Goal: Information Seeking & Learning: Get advice/opinions

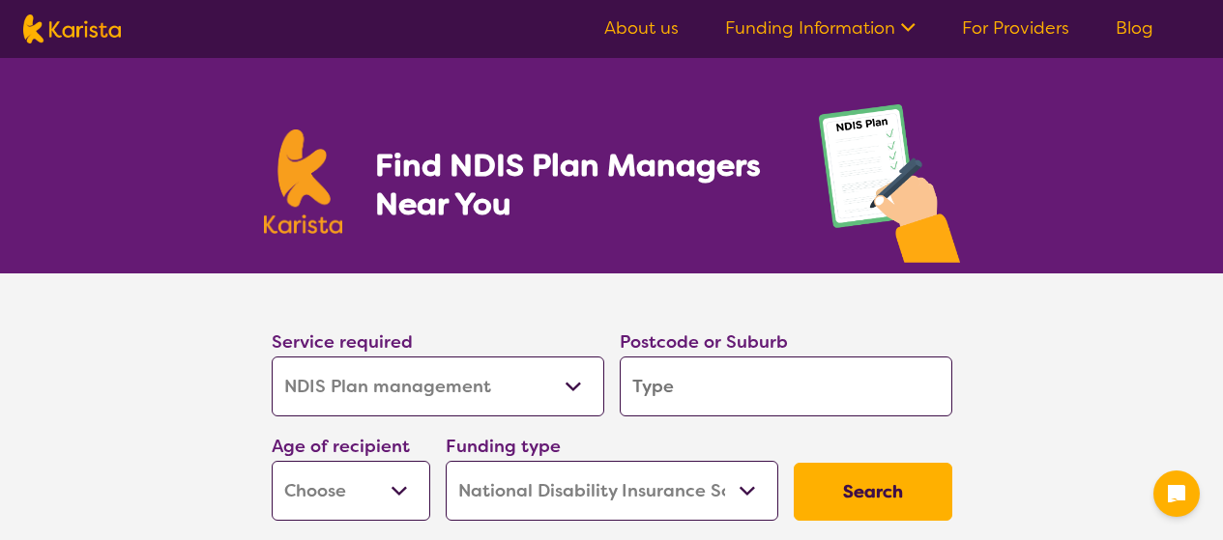
select select "NDIS Plan management"
select select "NDIS"
select select "NDIS Plan management"
select select "NDIS"
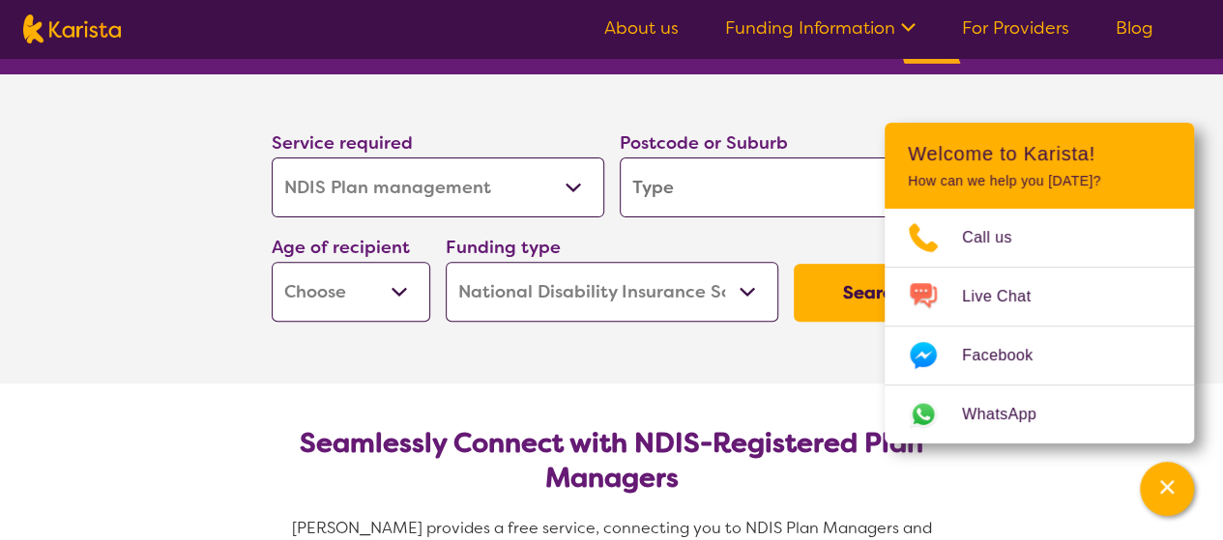
scroll to position [198, 0]
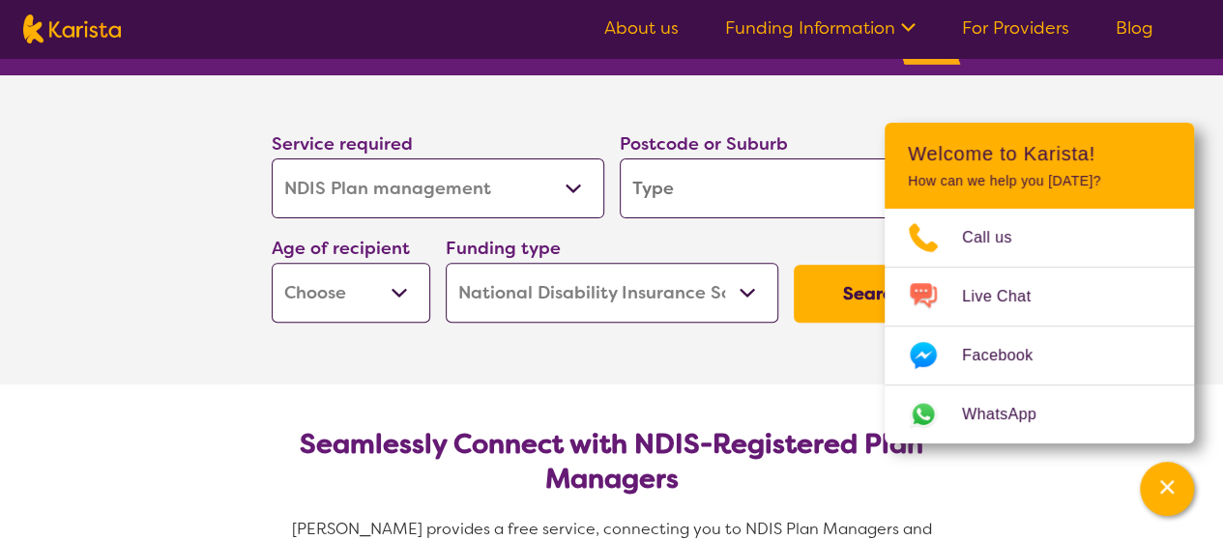
click at [688, 204] on input "search" at bounding box center [785, 188] width 332 height 60
type input "3175"
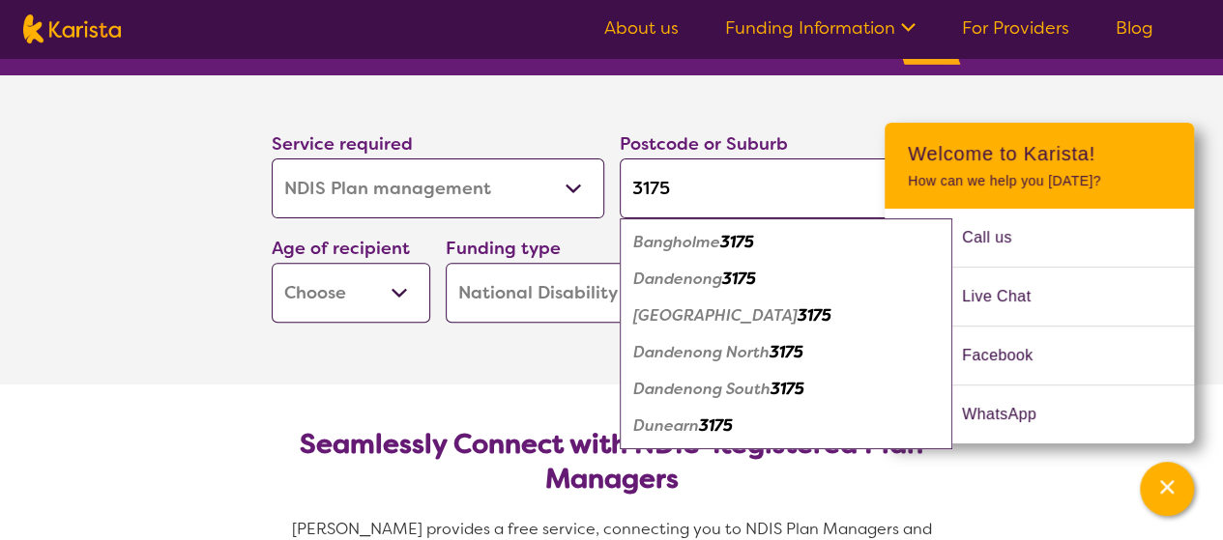
click at [377, 316] on select "Early Childhood - 0 to 9 Child - 10 to 11 Adolescent - 12 to 17 Adult - 18 to 6…" at bounding box center [351, 293] width 158 height 60
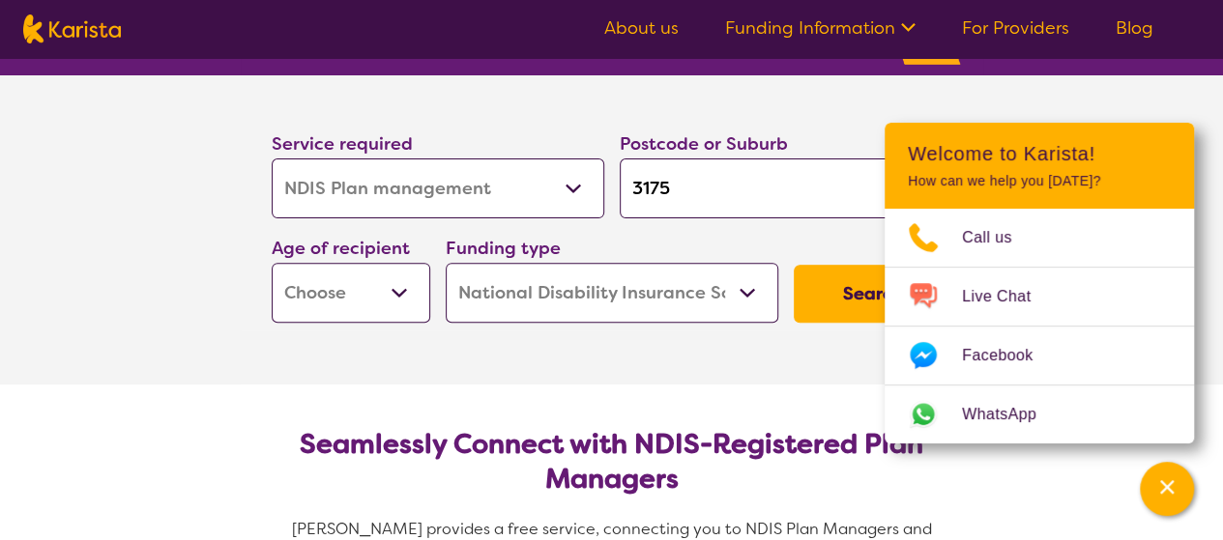
select select "AD"
click at [272, 263] on select "Early Childhood - 0 to 9 Child - 10 to 11 Adolescent - 12 to 17 Adult - 18 to 6…" at bounding box center [351, 293] width 158 height 60
select select "AD"
click at [746, 287] on select "Home Care Package (HCP) National Disability Insurance Scheme (NDIS) I don't know" at bounding box center [612, 293] width 332 height 60
click at [820, 295] on button "Search" at bounding box center [872, 294] width 158 height 58
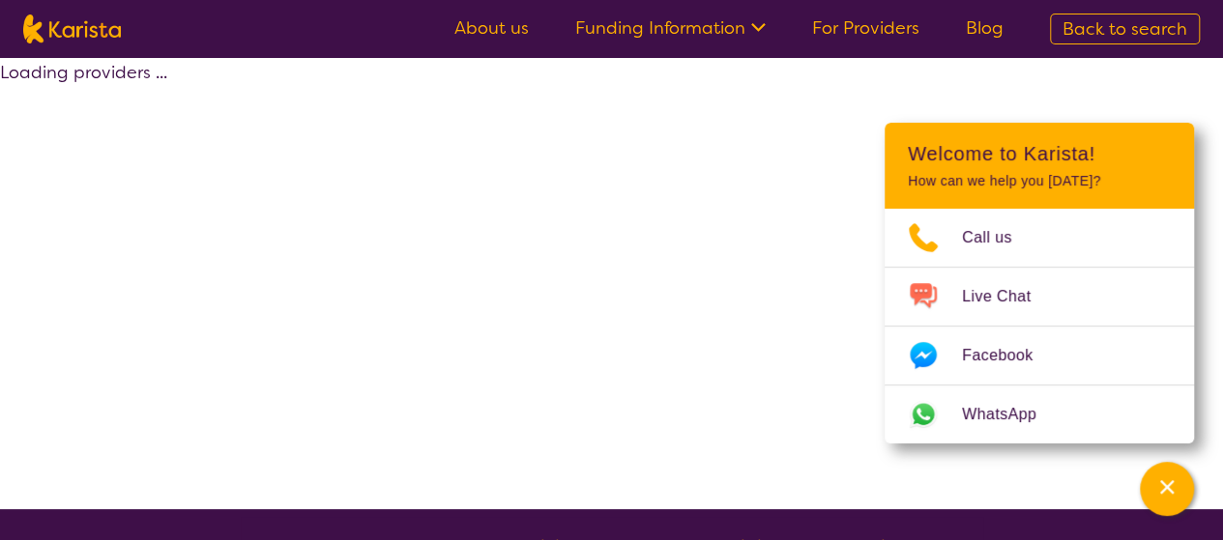
select select "by_score"
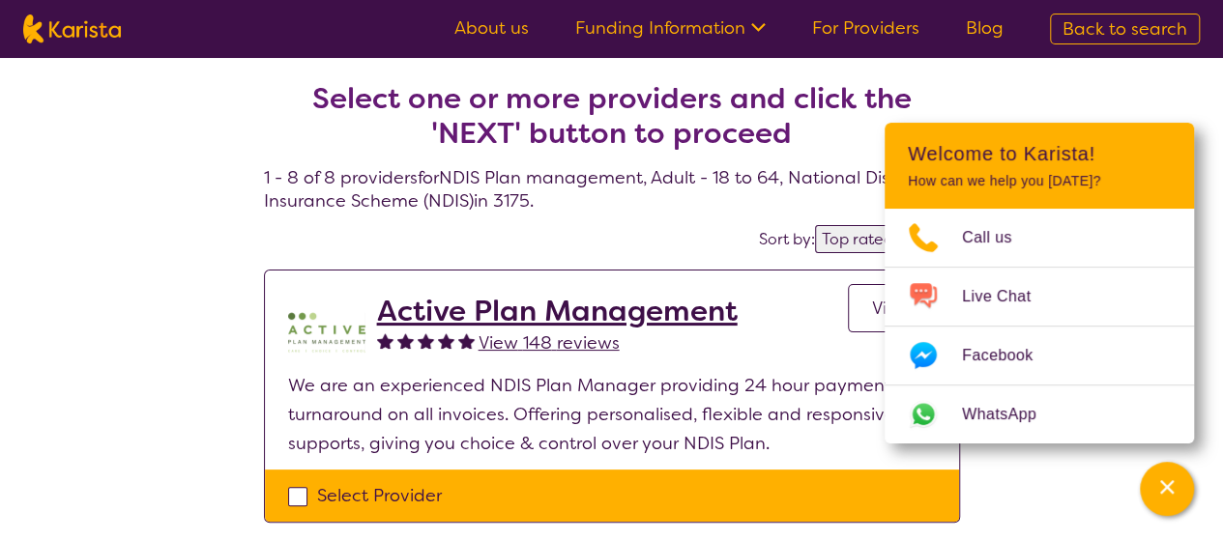
click at [832, 309] on div "Active Plan Management View 148 reviews View" at bounding box center [656, 332] width 559 height 77
click at [787, 384] on p "We are an experienced NDIS Plan Manager providing 24 hour payment turnaround on…" at bounding box center [612, 414] width 648 height 87
click at [1167, 483] on icon "Channel Menu" at bounding box center [1166, 486] width 19 height 19
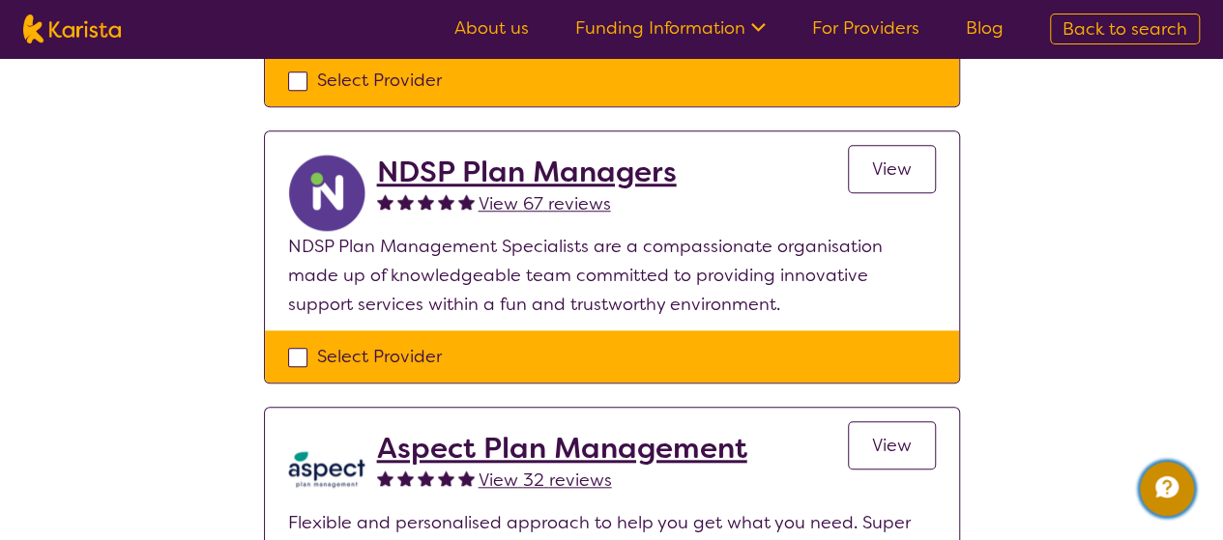
scroll to position [694, 0]
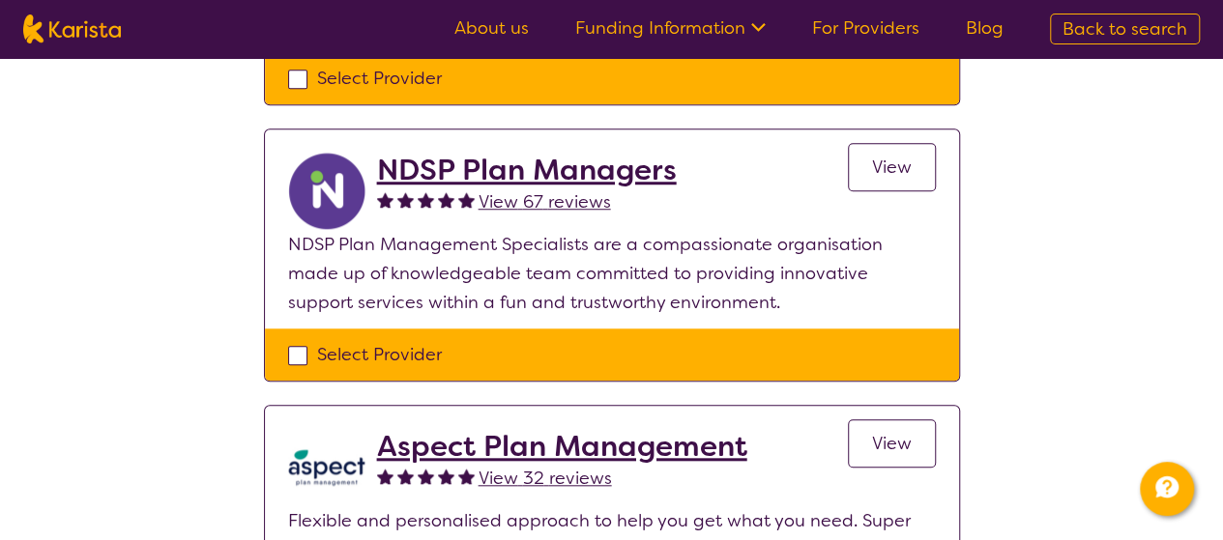
click at [878, 183] on link "View" at bounding box center [892, 167] width 88 height 48
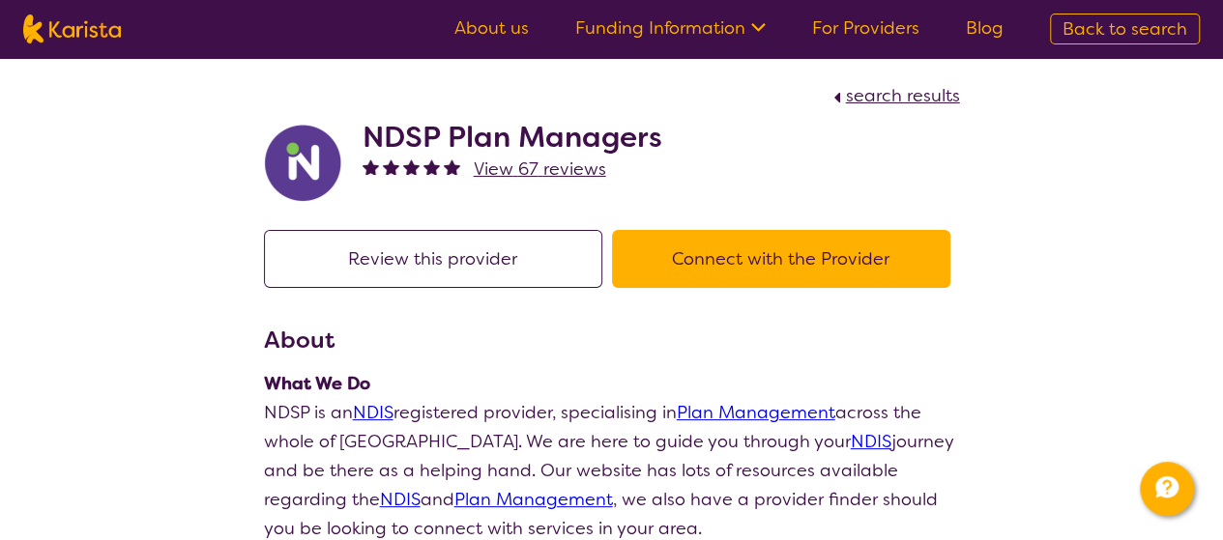
scroll to position [1, 0]
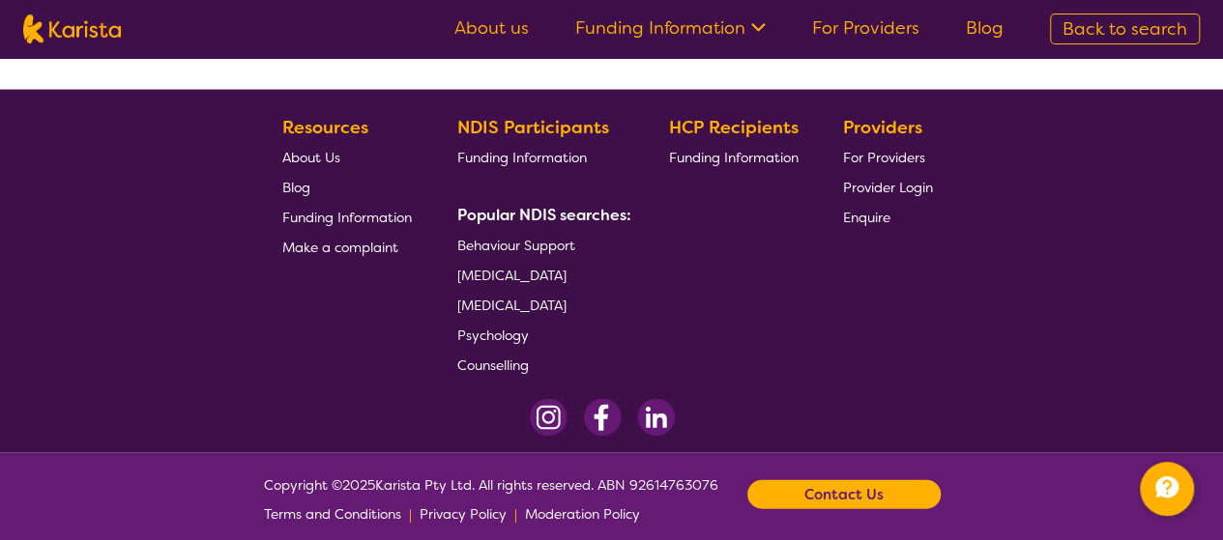
select select "by_score"
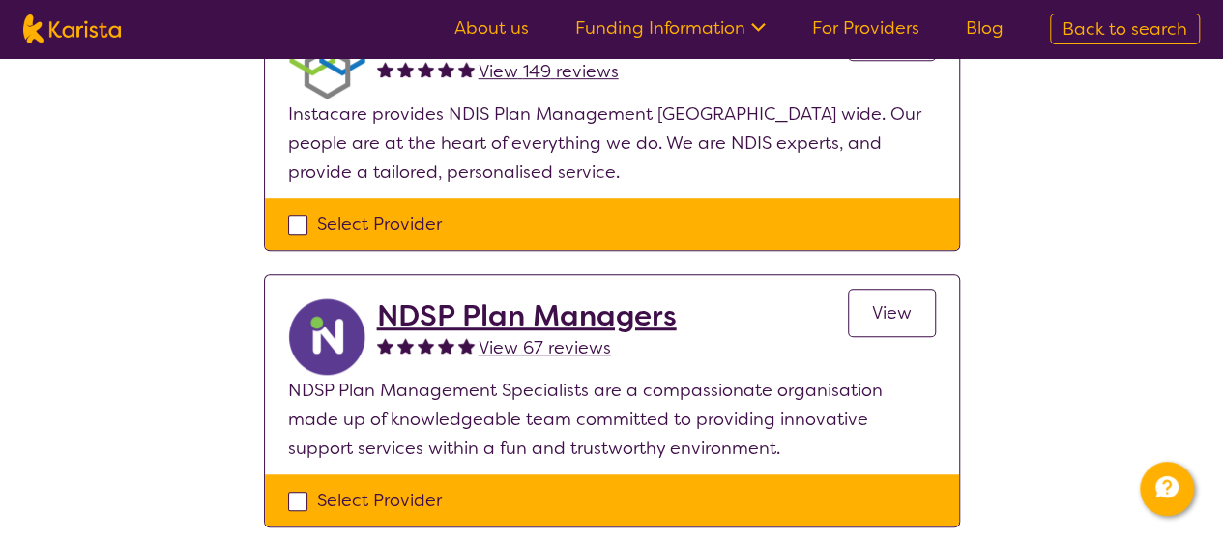
scroll to position [547, 0]
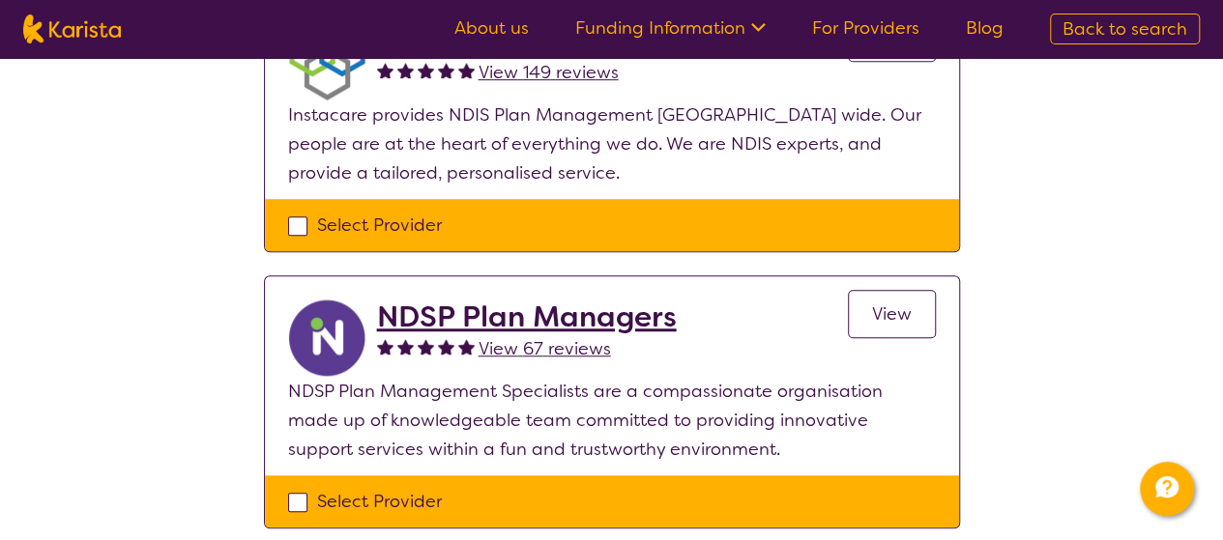
click at [614, 318] on h2 "NDSP Plan Managers" at bounding box center [527, 317] width 300 height 35
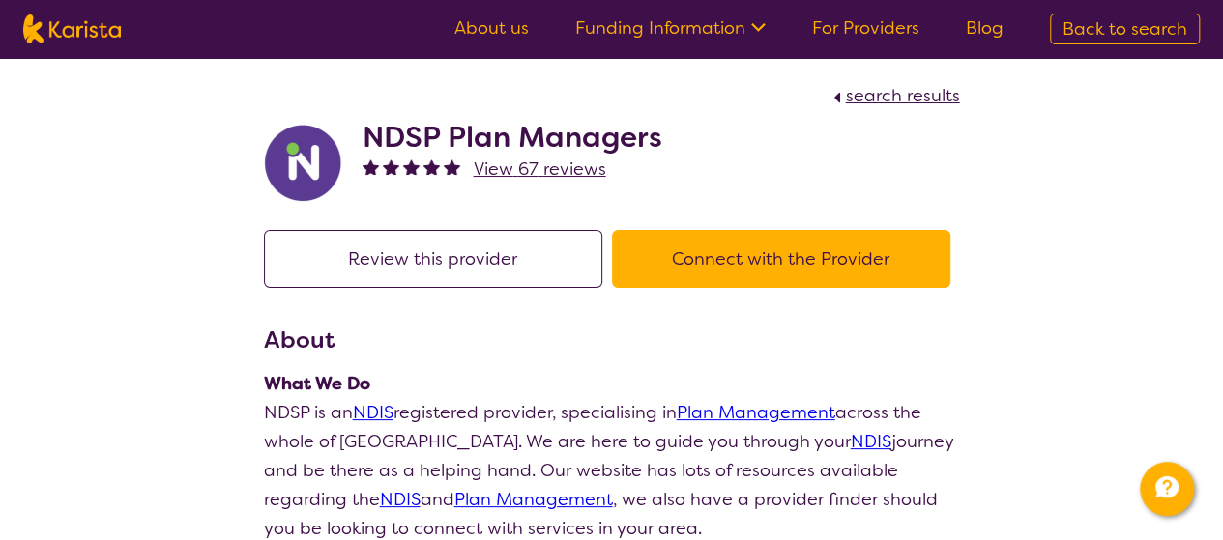
click at [621, 148] on h2 "NDSP Plan Managers" at bounding box center [512, 137] width 300 height 35
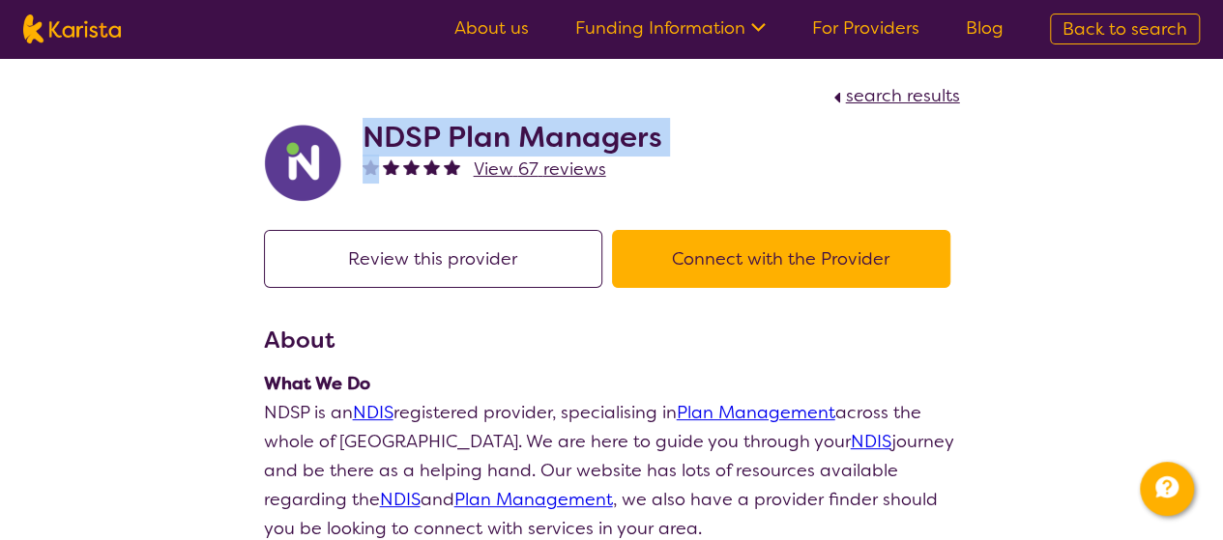
click at [621, 148] on h2 "NDSP Plan Managers" at bounding box center [512, 137] width 300 height 35
copy h2 "NDSP Plan Managers"
click at [731, 263] on button "Connect with the Provider" at bounding box center [781, 259] width 338 height 58
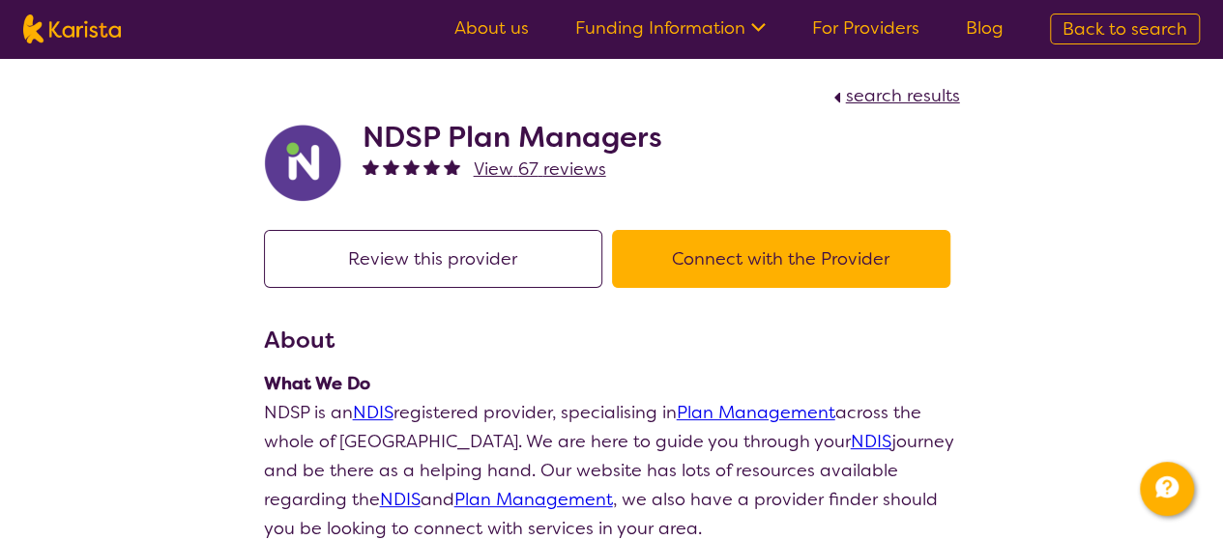
scroll to position [437, 0]
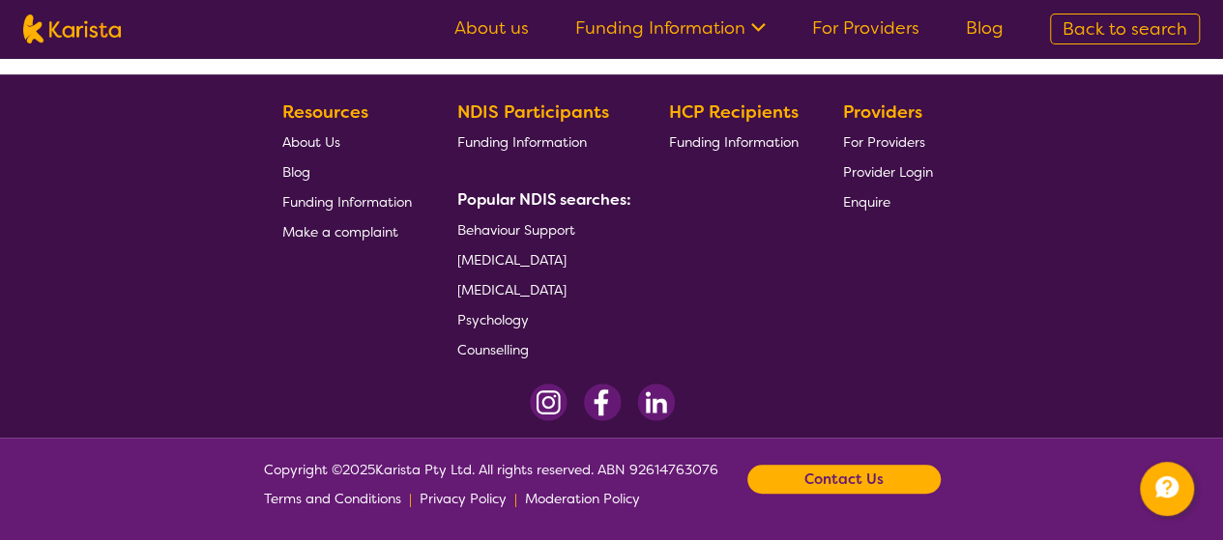
select select "by_score"
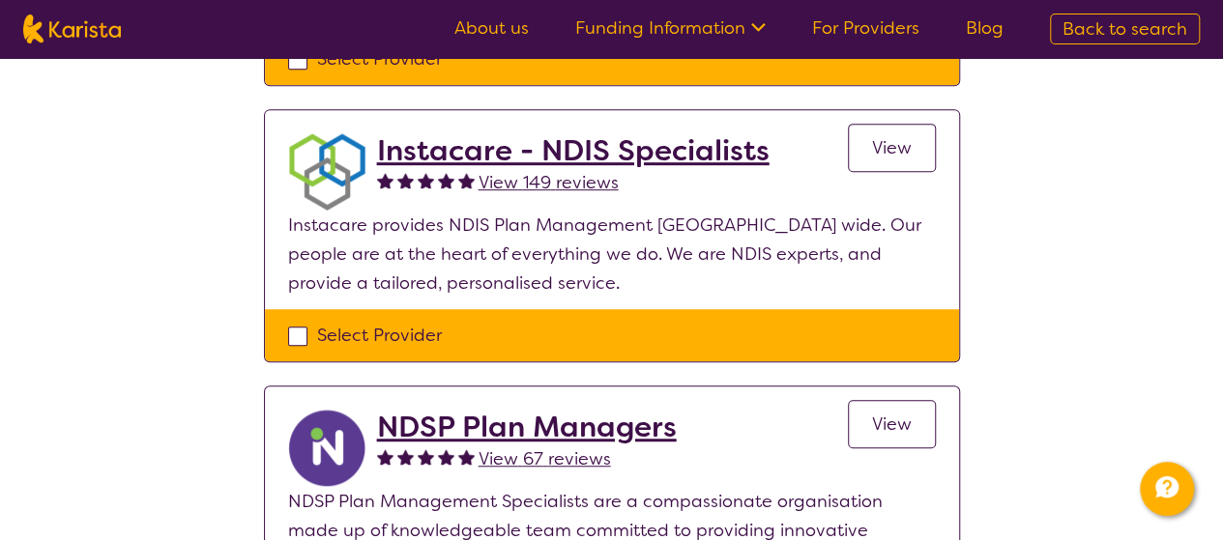
scroll to position [0, 0]
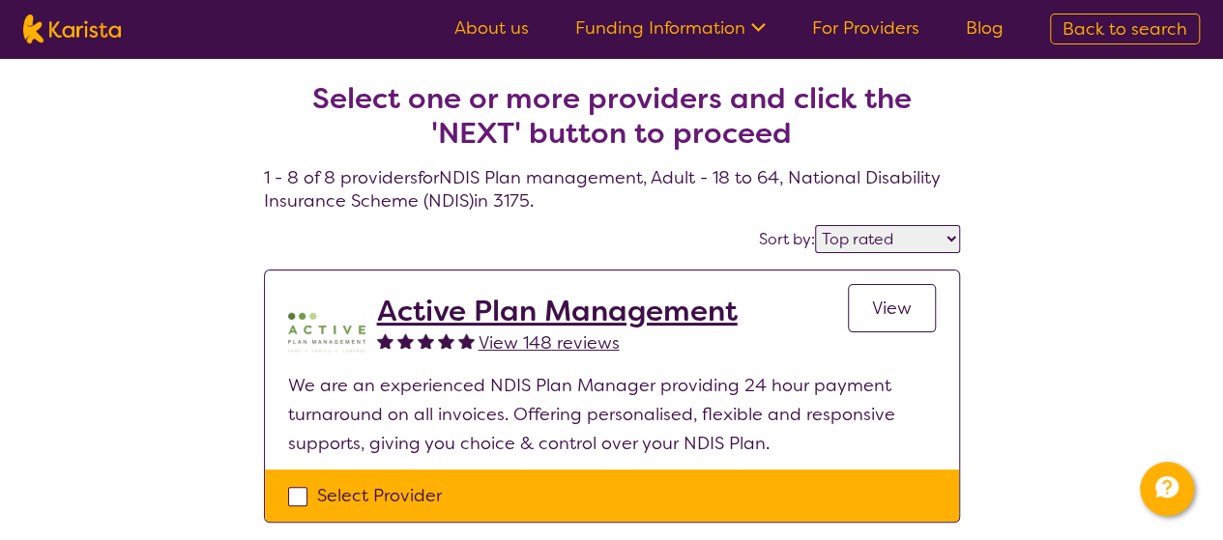
click at [876, 287] on link "View" at bounding box center [892, 308] width 88 height 48
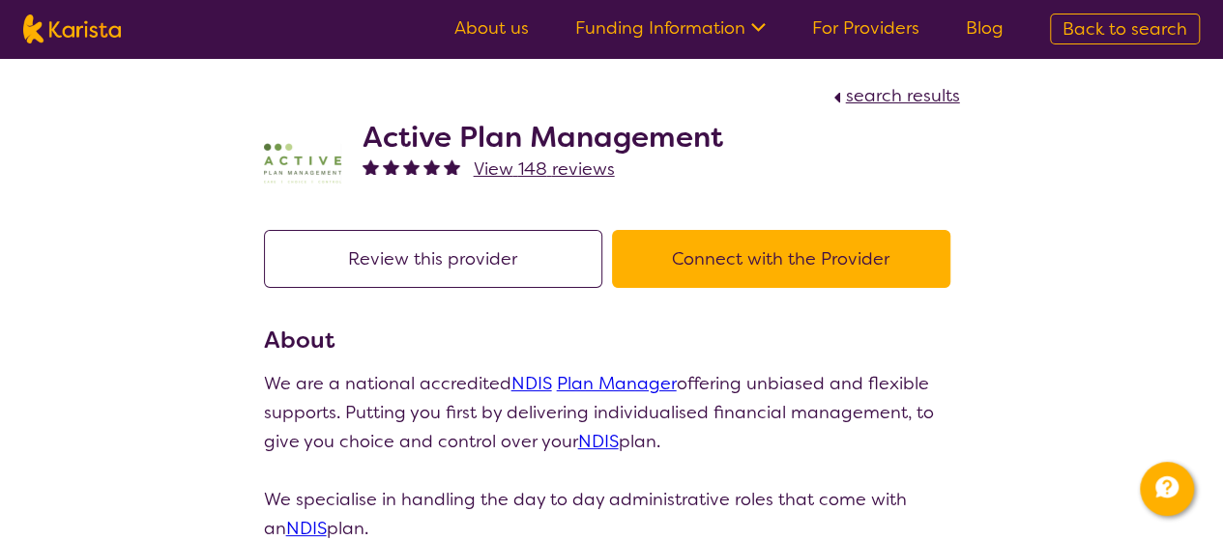
select select "by_score"
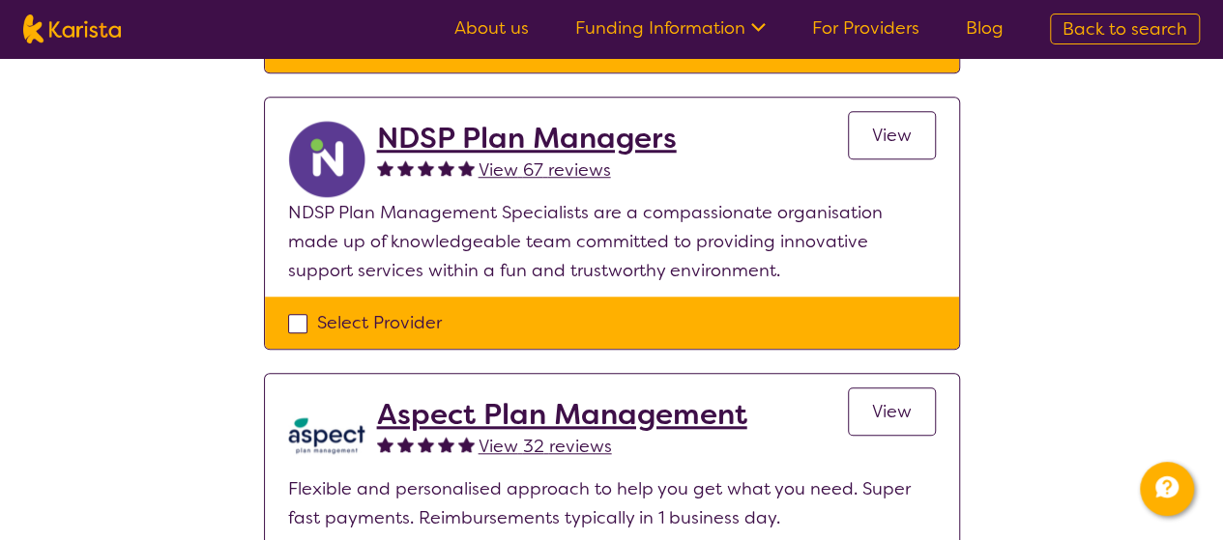
scroll to position [727, 0]
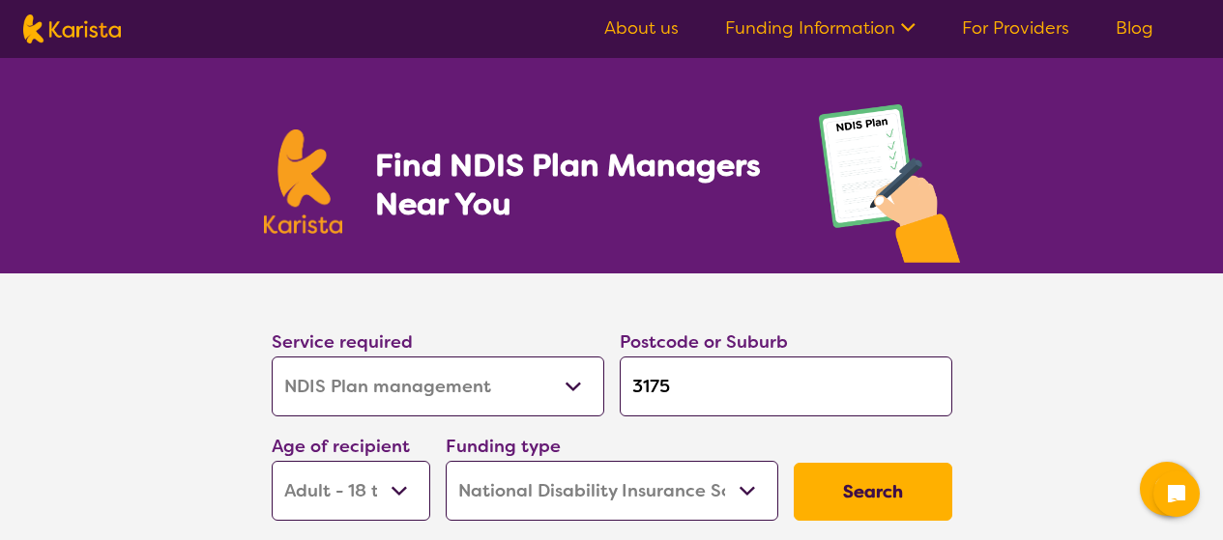
select select "NDIS Plan management"
select select "AD"
select select "NDIS"
select select "NDIS Plan management"
select select "AD"
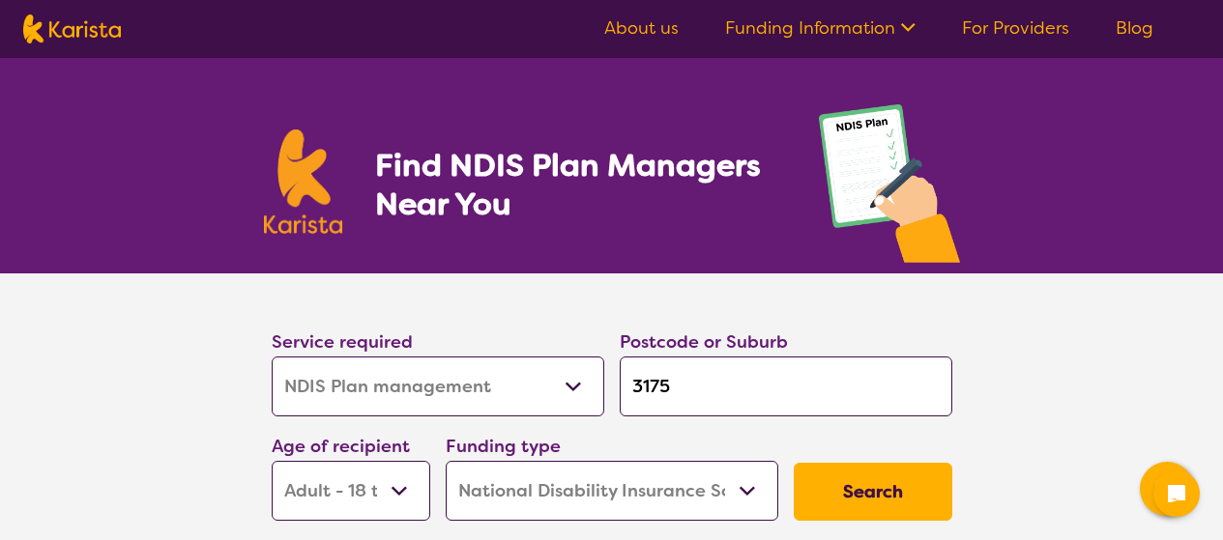
select select "NDIS"
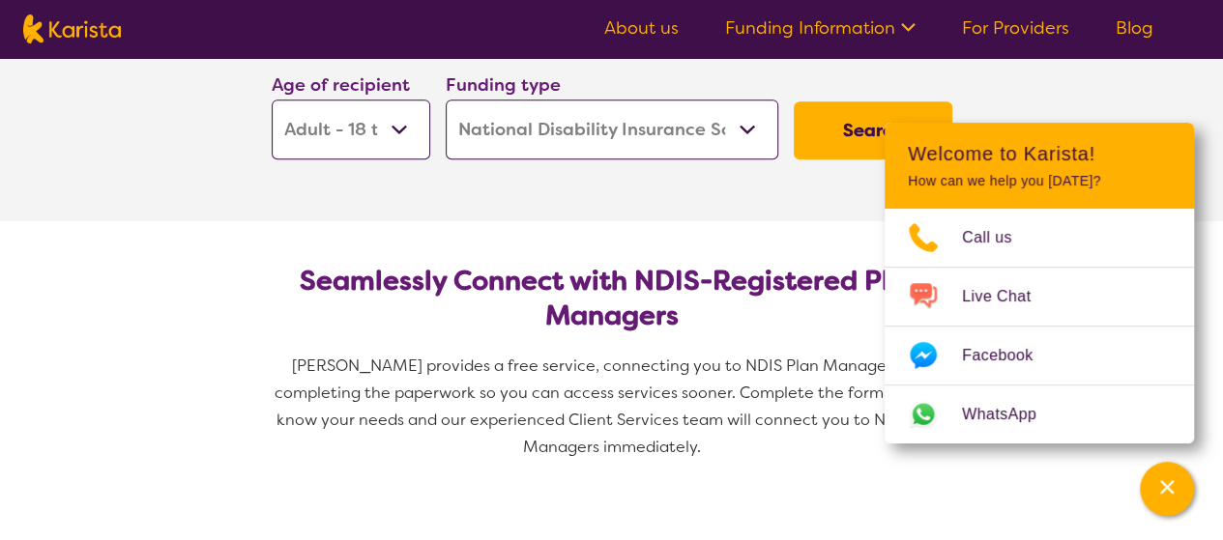
scroll to position [362, 0]
